Goal: Check status: Check status

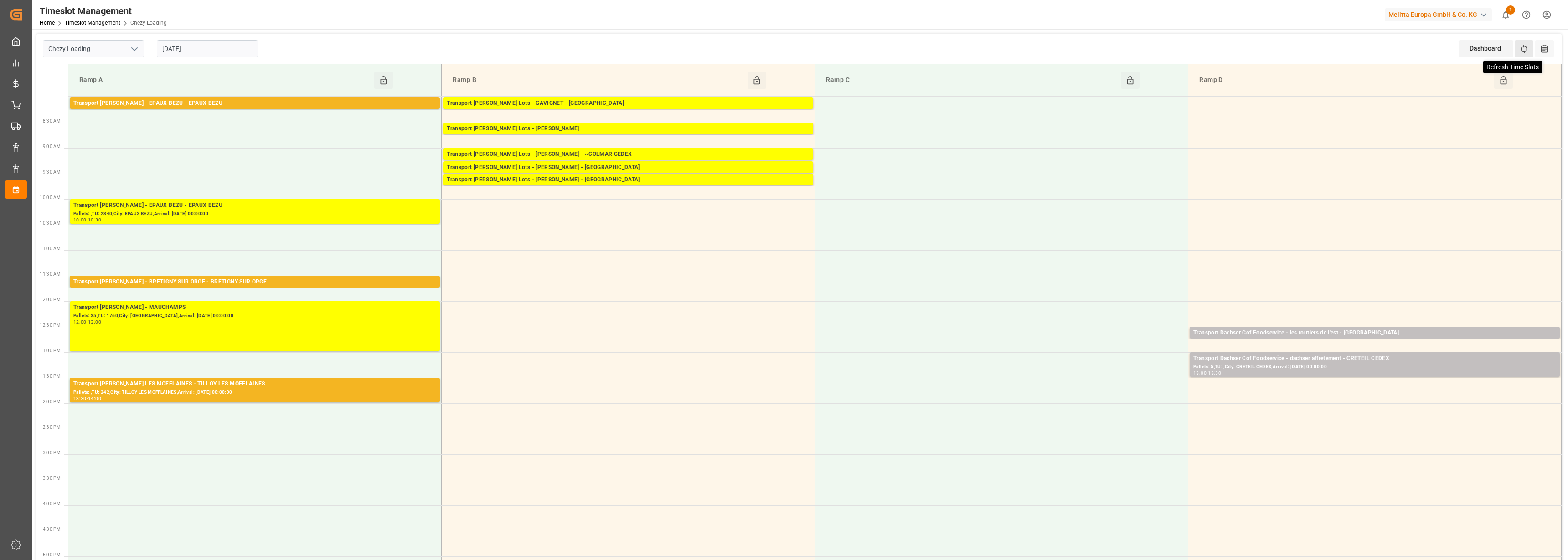
click at [1525, 47] on icon at bounding box center [1524, 49] width 9 height 9
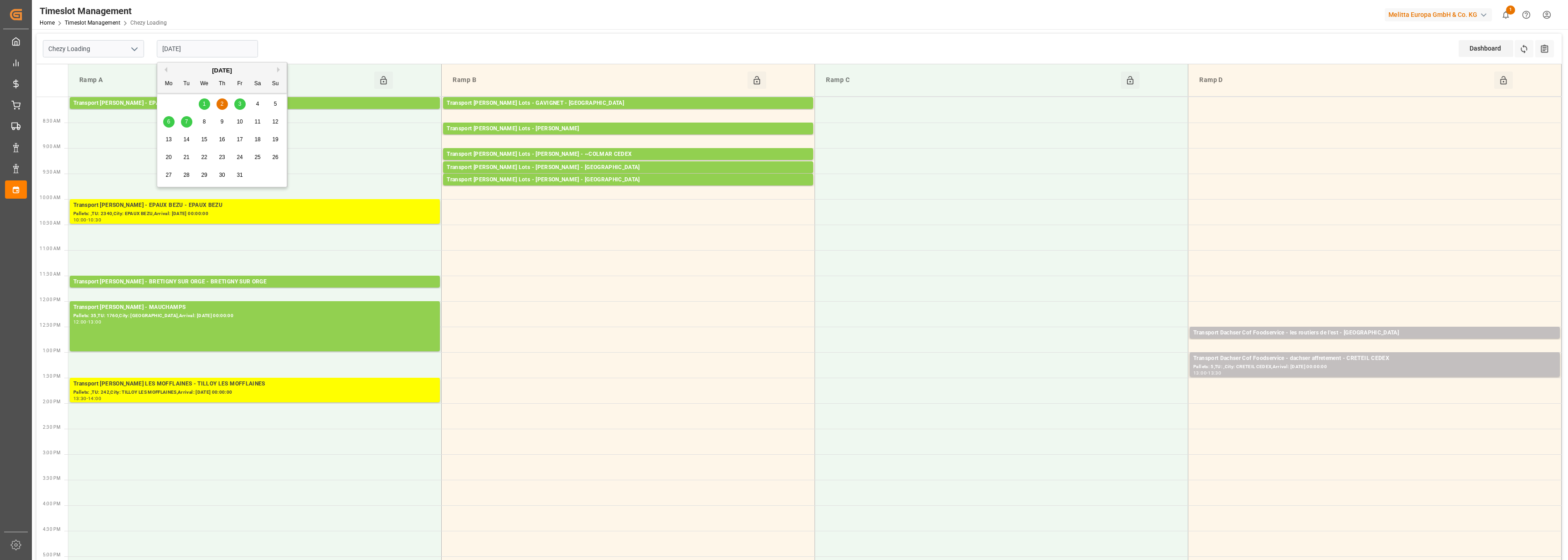
click at [182, 46] on input "[DATE]" at bounding box center [208, 49] width 101 height 17
click at [202, 102] on div "1" at bounding box center [204, 104] width 11 height 11
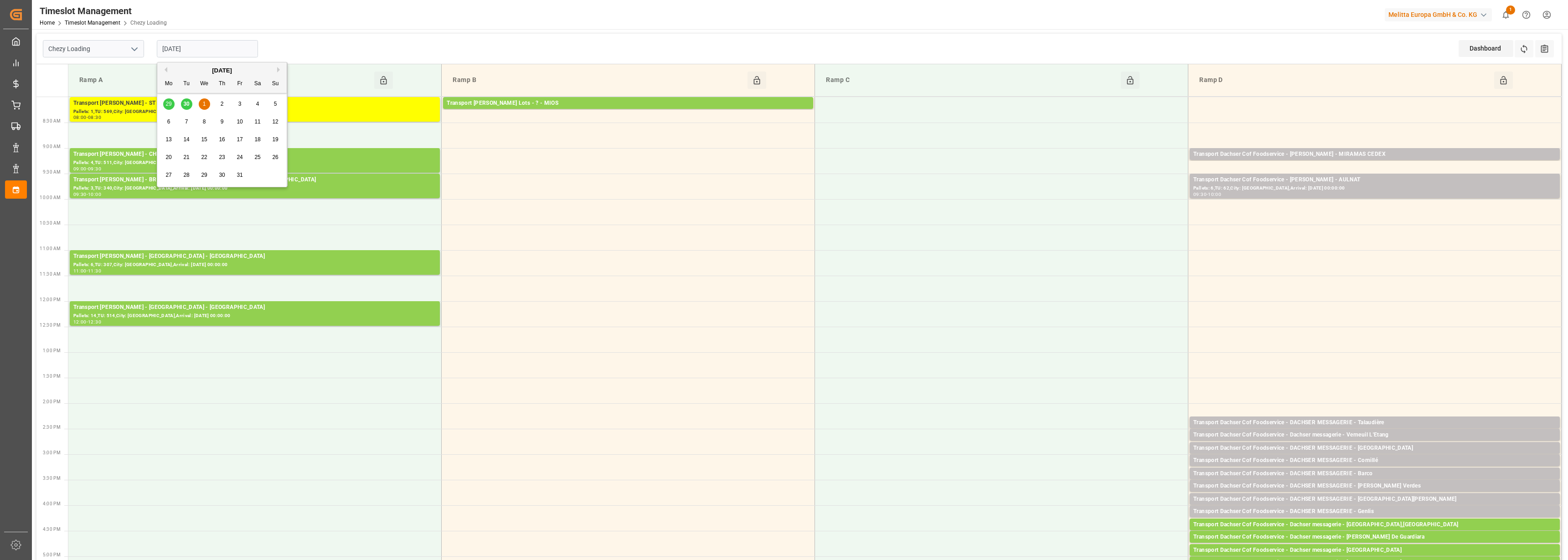
click at [241, 47] on input "[DATE]" at bounding box center [208, 49] width 101 height 17
click at [222, 104] on span "2" at bounding box center [222, 104] width 3 height 7
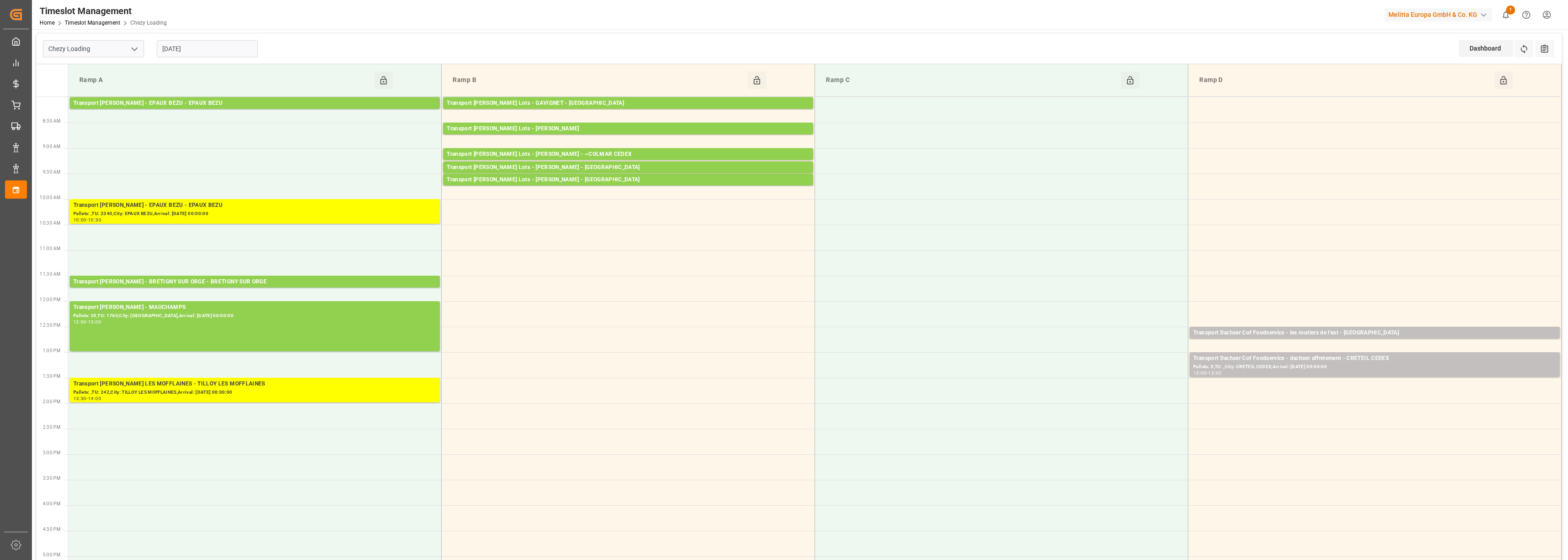
click at [204, 47] on input "[DATE]" at bounding box center [208, 49] width 101 height 17
click at [241, 106] on span "3" at bounding box center [239, 104] width 3 height 7
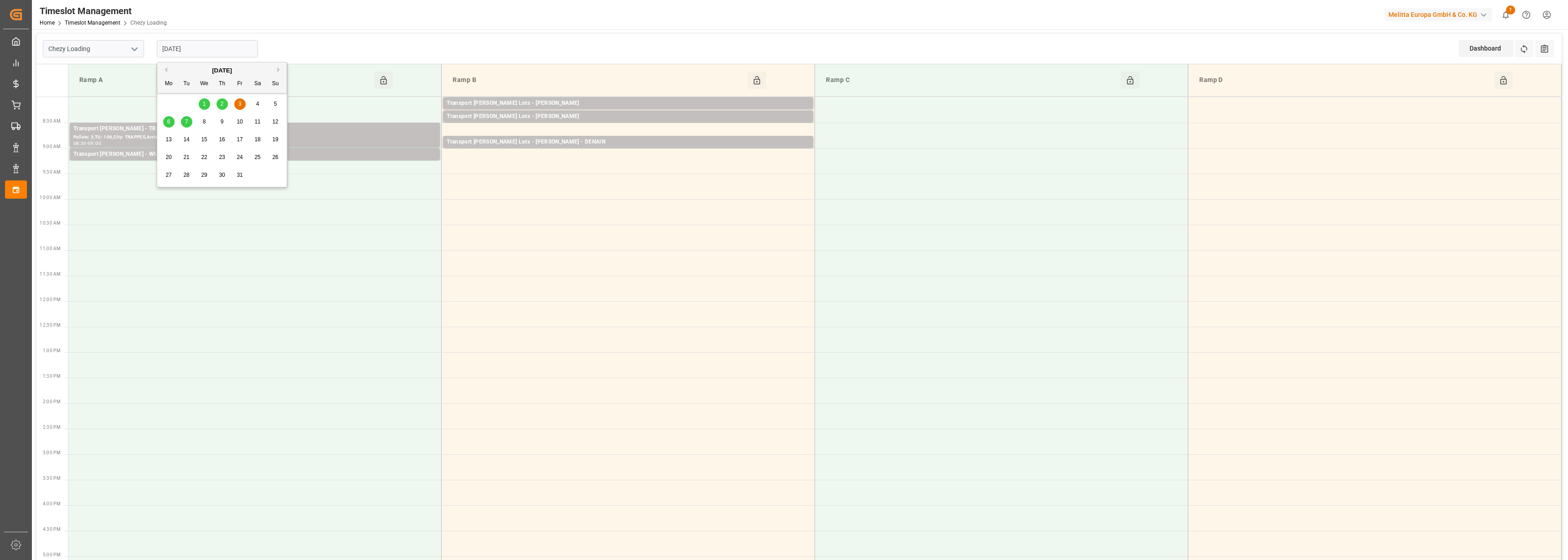
click at [194, 51] on input "[DATE]" at bounding box center [208, 49] width 101 height 17
click at [221, 104] on span "2" at bounding box center [222, 104] width 3 height 7
type input "[DATE]"
